Goal: Task Accomplishment & Management: Use online tool/utility

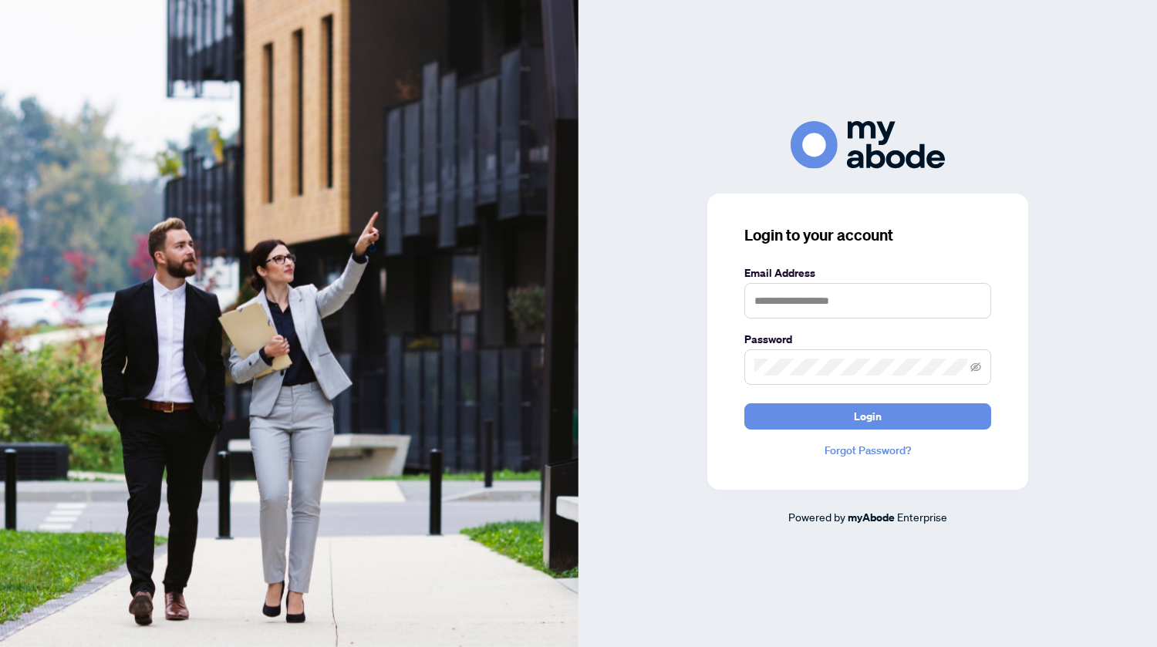
scroll to position [2632, 0]
click at [771, 309] on input "text" at bounding box center [867, 300] width 247 height 35
type input "**********"
click at [848, 415] on button "Login" at bounding box center [867, 416] width 247 height 26
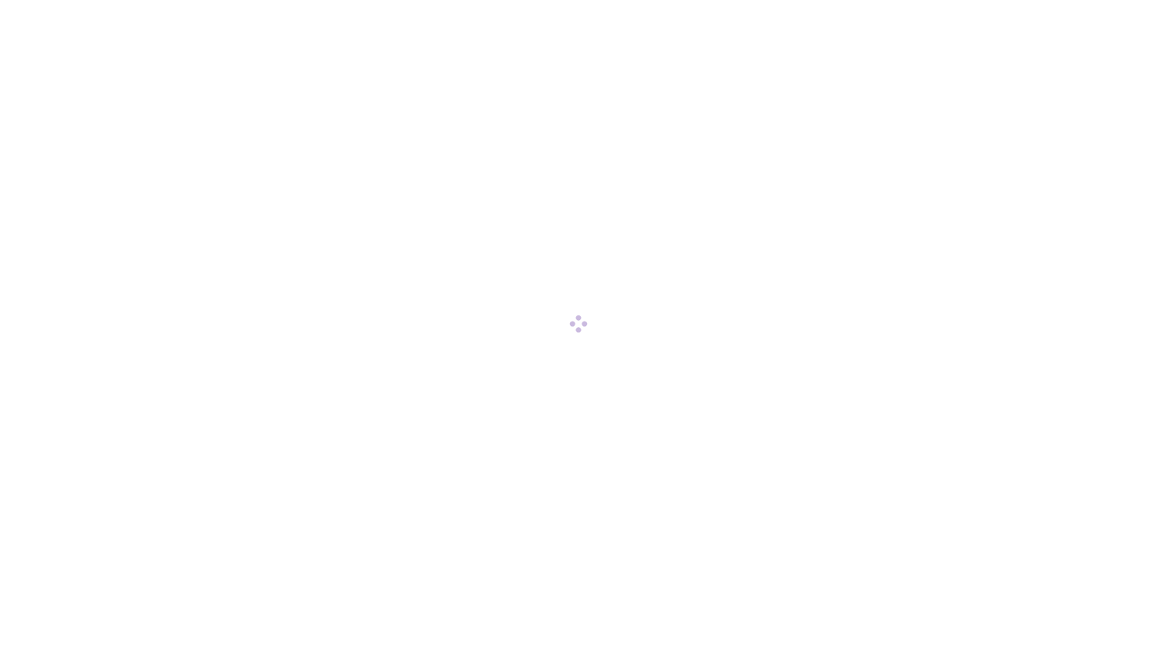
scroll to position [2632, 0]
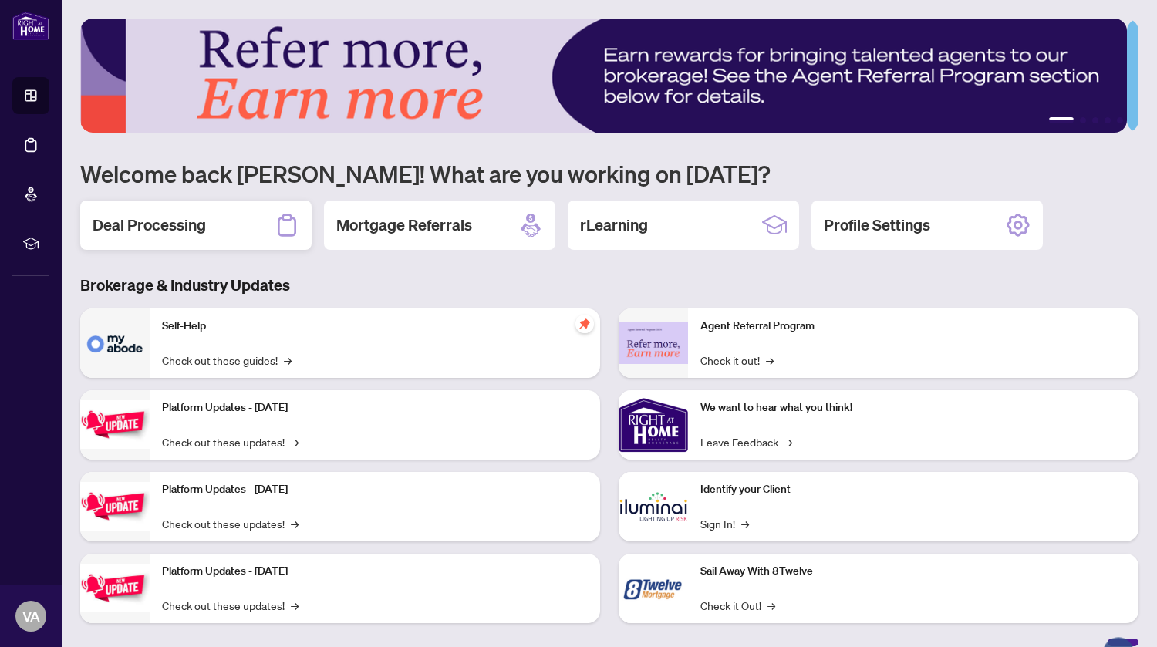
click at [175, 231] on h2 "Deal Processing" at bounding box center [149, 225] width 113 height 22
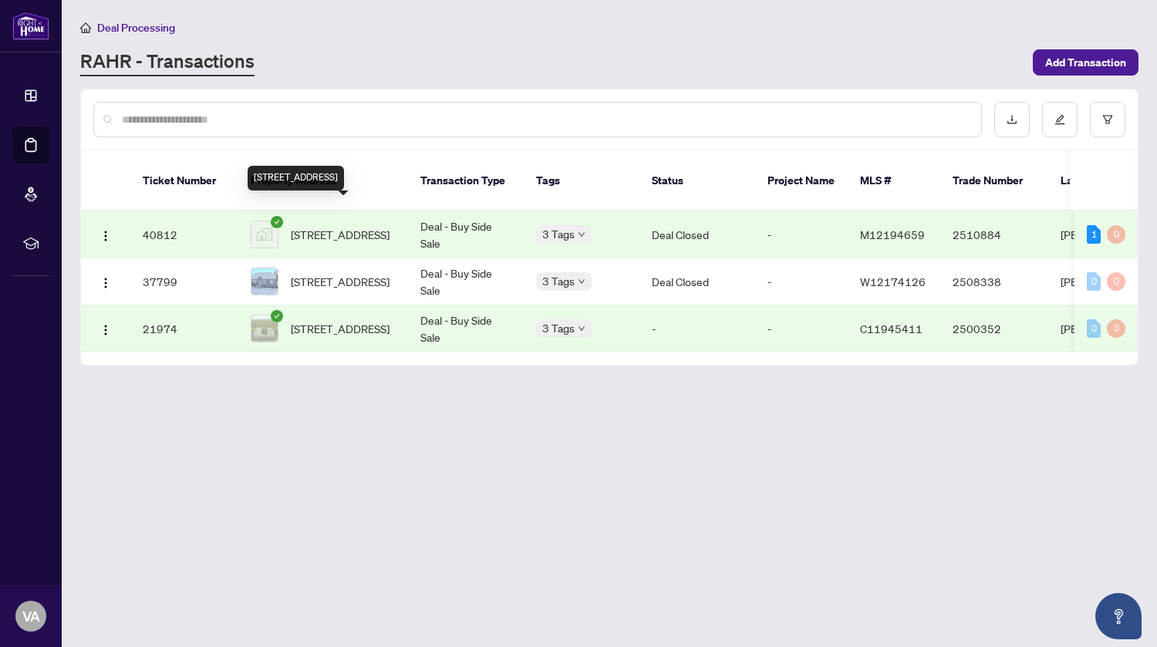
click at [327, 227] on span "[STREET_ADDRESS]" at bounding box center [340, 234] width 99 height 17
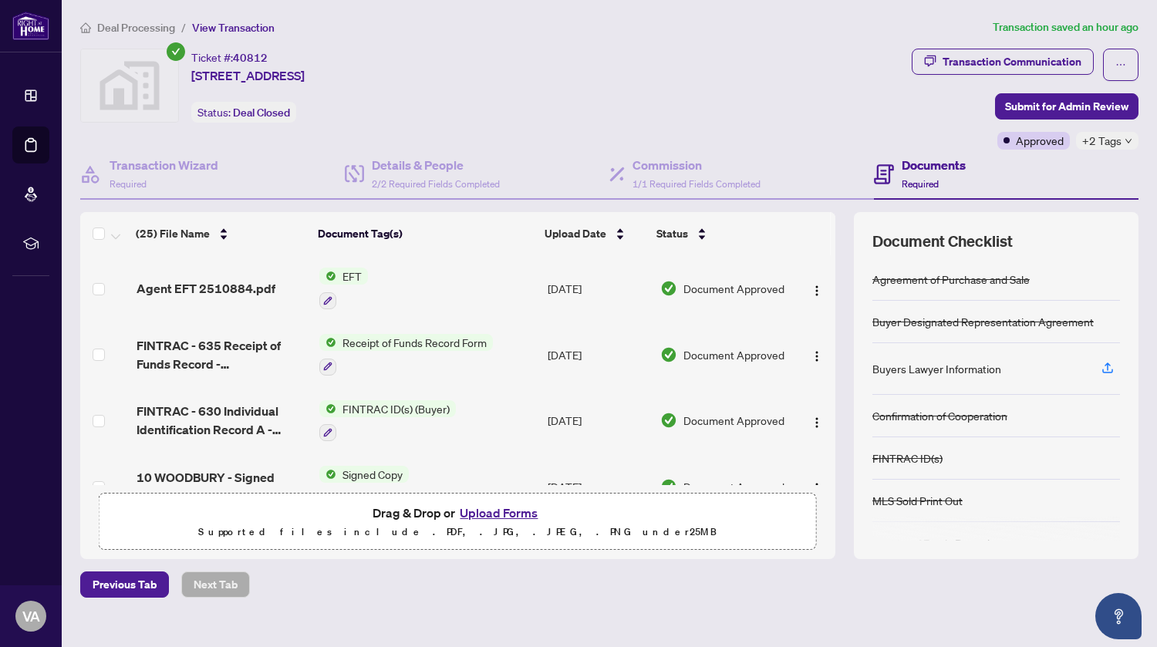
click at [217, 286] on span "Agent EFT 2510884.pdf" at bounding box center [206, 288] width 139 height 19
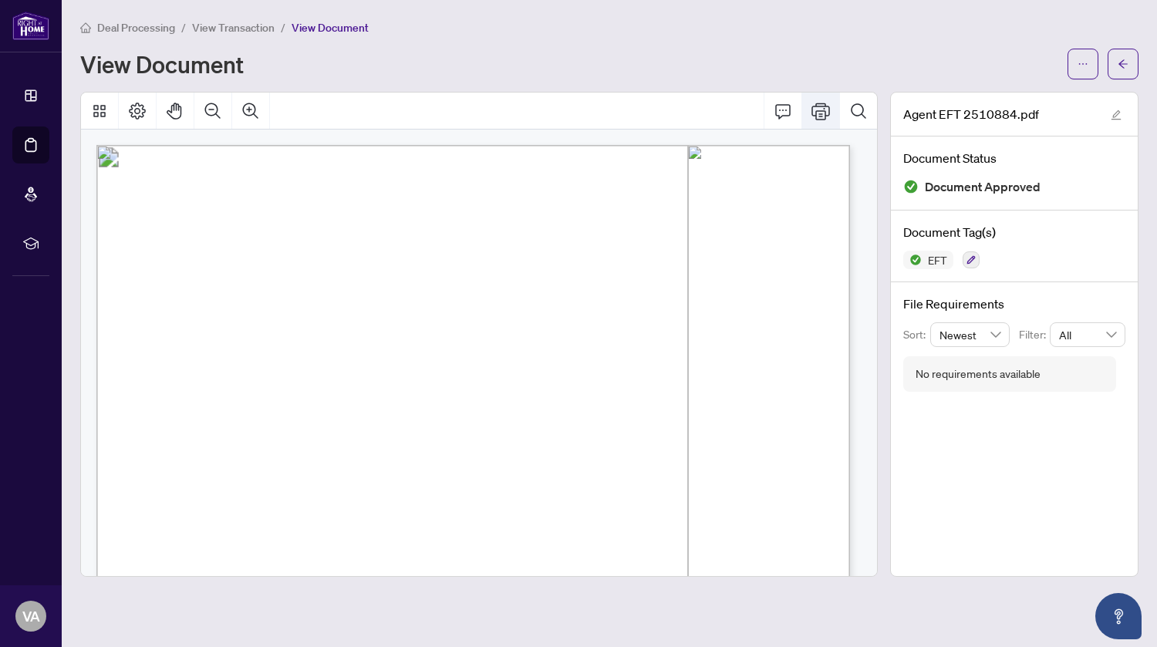
click at [824, 110] on icon "Print" at bounding box center [820, 111] width 19 height 17
click at [1085, 59] on icon "ellipsis" at bounding box center [1083, 64] width 11 height 11
click at [979, 60] on div "View Document" at bounding box center [569, 64] width 978 height 25
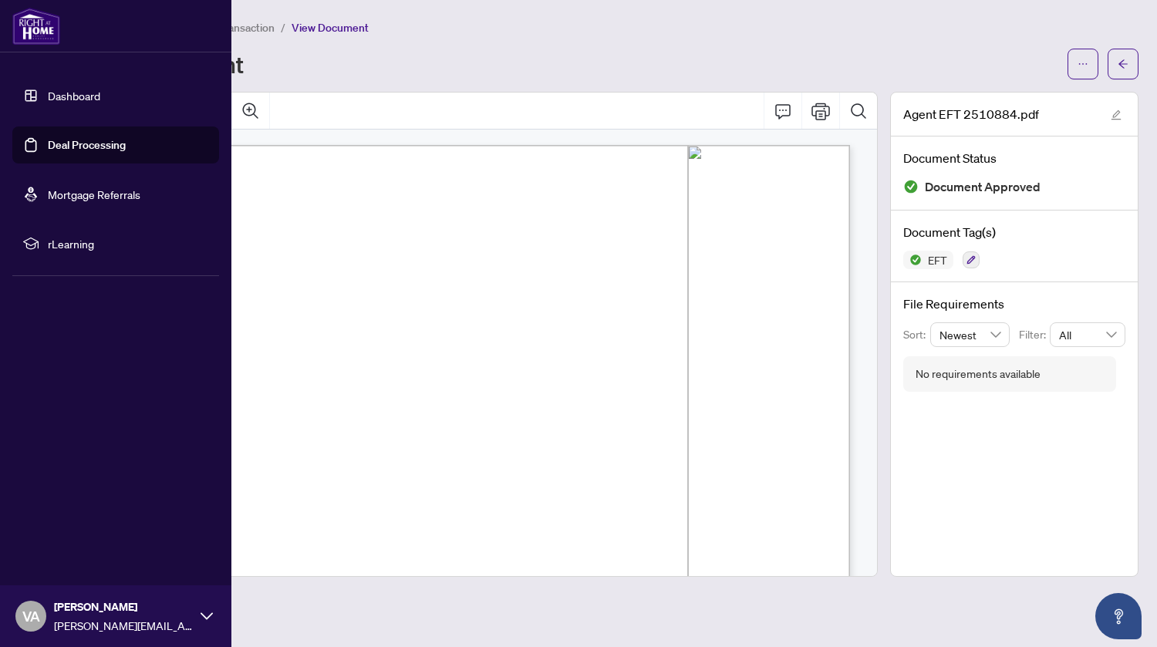
click at [29, 33] on img at bounding box center [36, 26] width 48 height 37
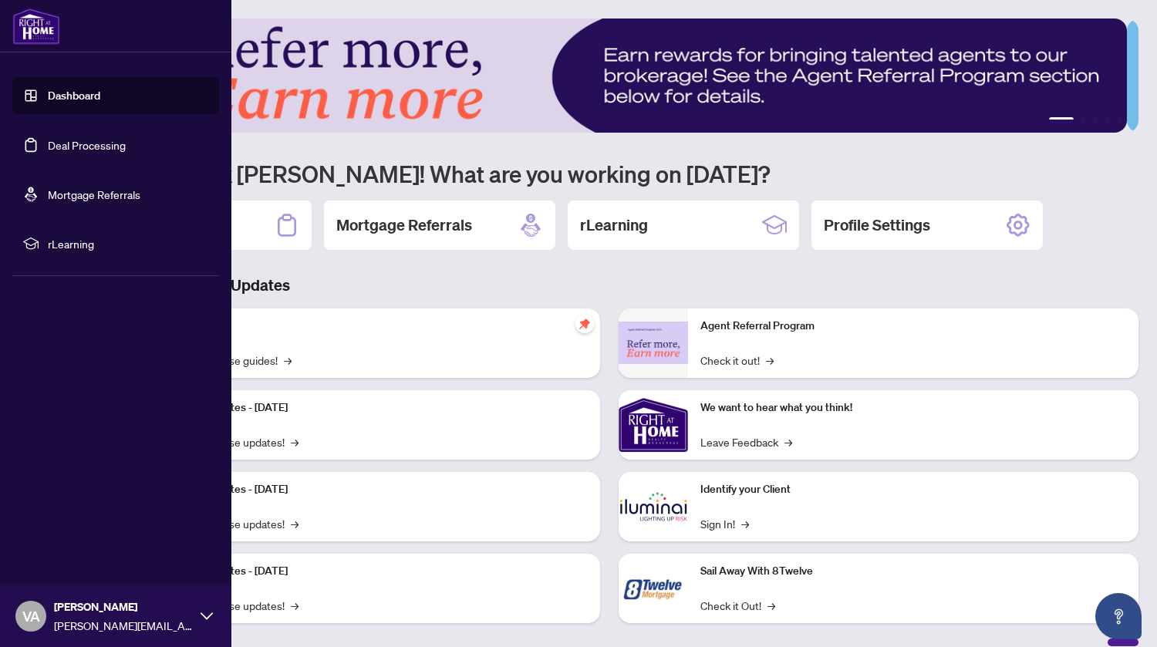
click at [201, 618] on icon at bounding box center [207, 616] width 12 height 12
click at [54, 527] on span "Logout" at bounding box center [62, 524] width 35 height 25
